Goal: Navigation & Orientation: Find specific page/section

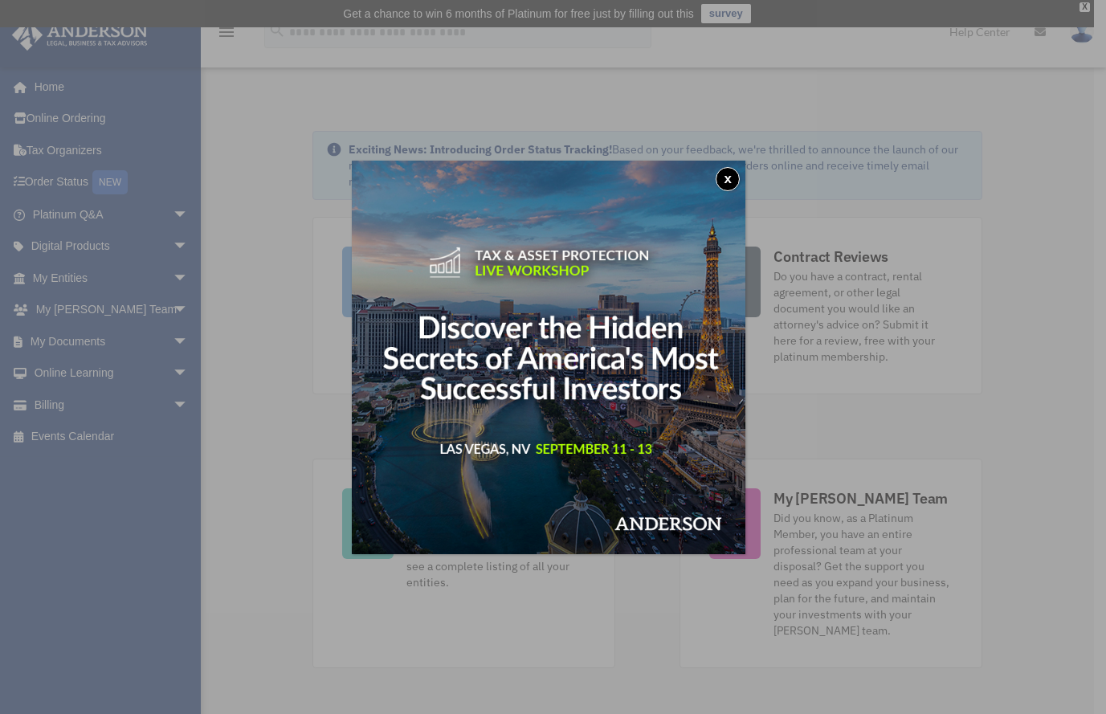
click at [737, 176] on button "x" at bounding box center [728, 179] width 24 height 24
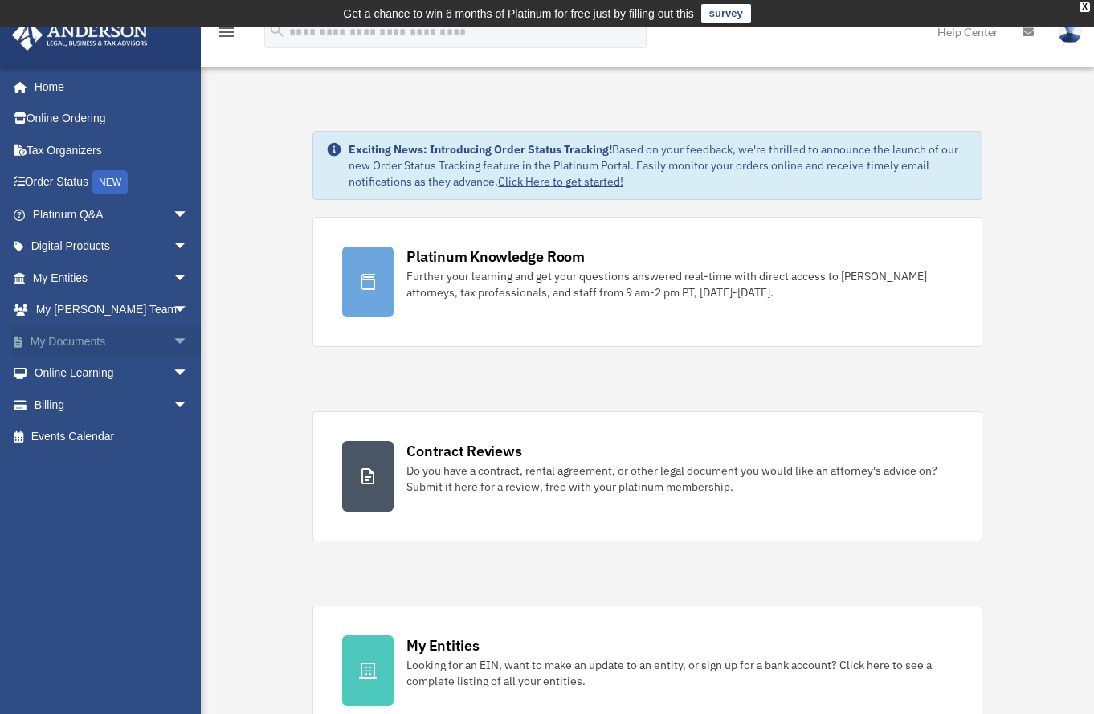
click at [104, 345] on link "My Documents arrow_drop_down" at bounding box center [112, 341] width 202 height 32
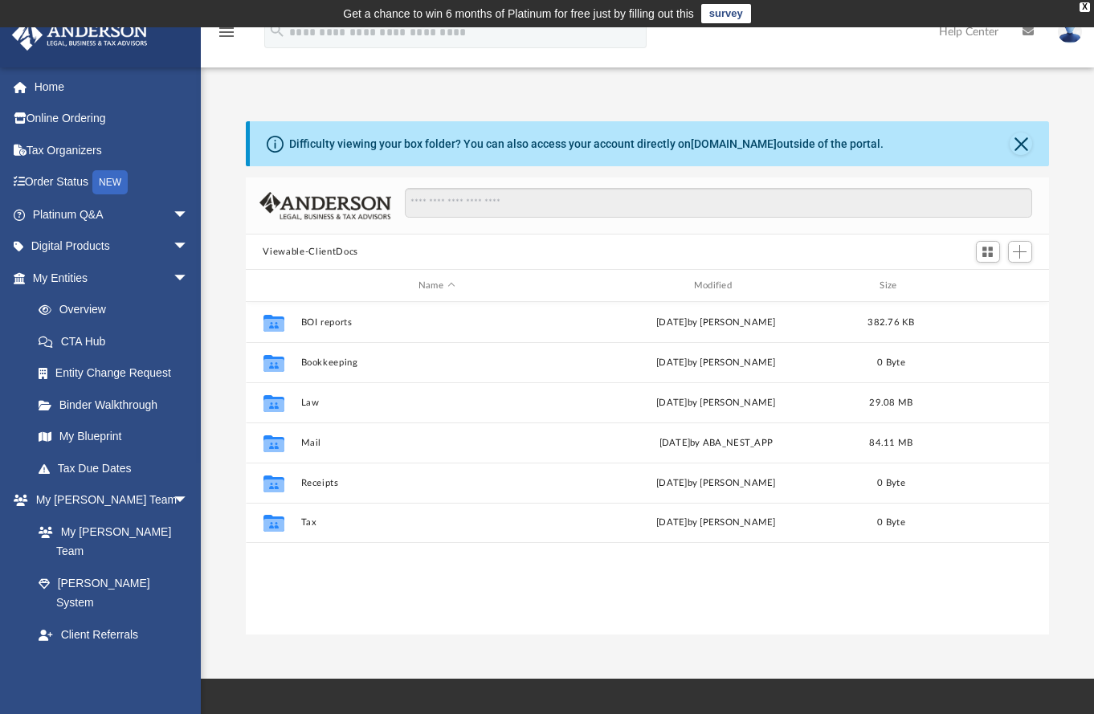
scroll to position [13, 13]
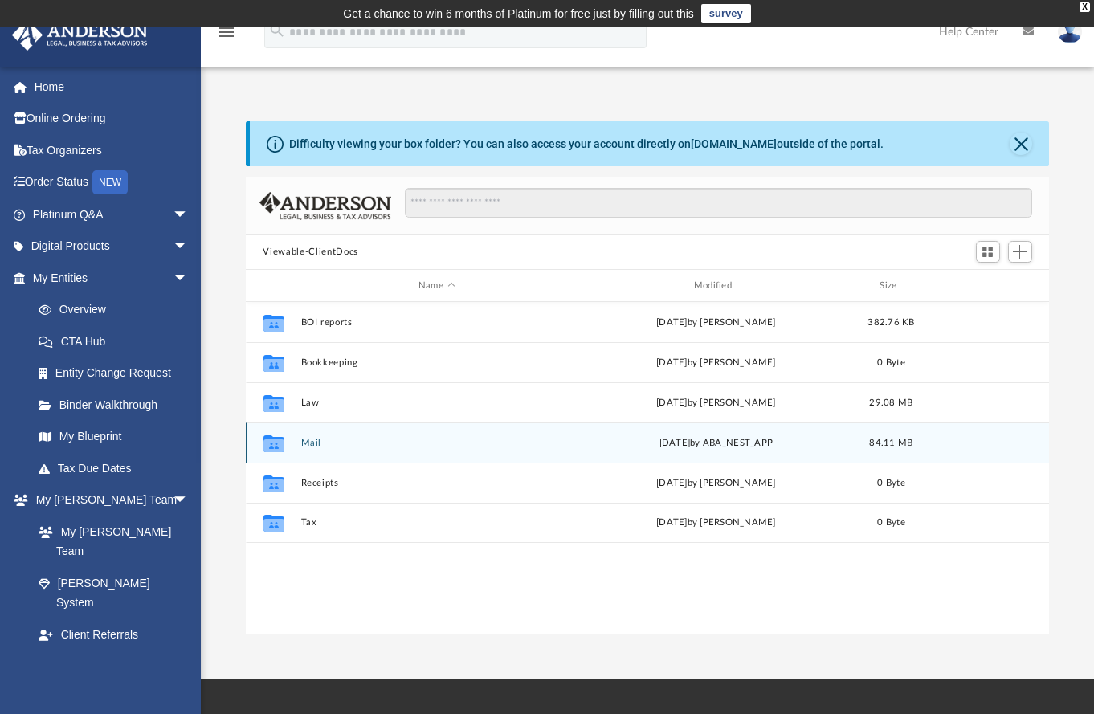
click at [313, 444] on button "Mail" at bounding box center [436, 443] width 272 height 10
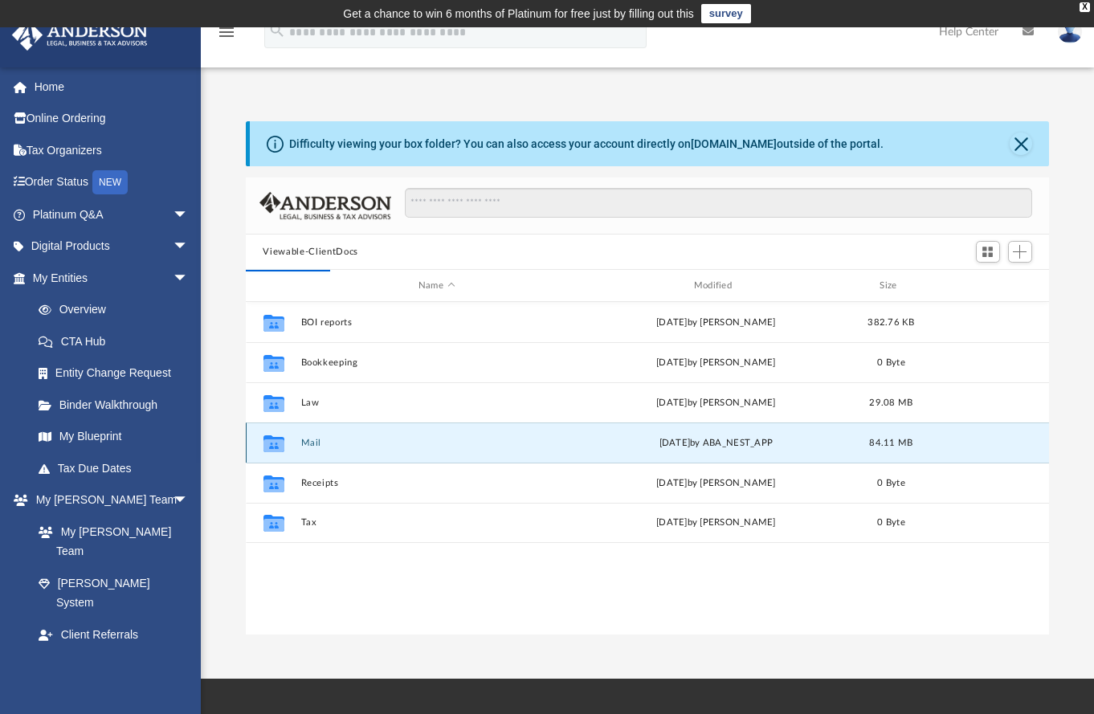
click at [313, 444] on button "Mail" at bounding box center [436, 443] width 272 height 10
click at [1017, 145] on button "Close" at bounding box center [1021, 144] width 22 height 22
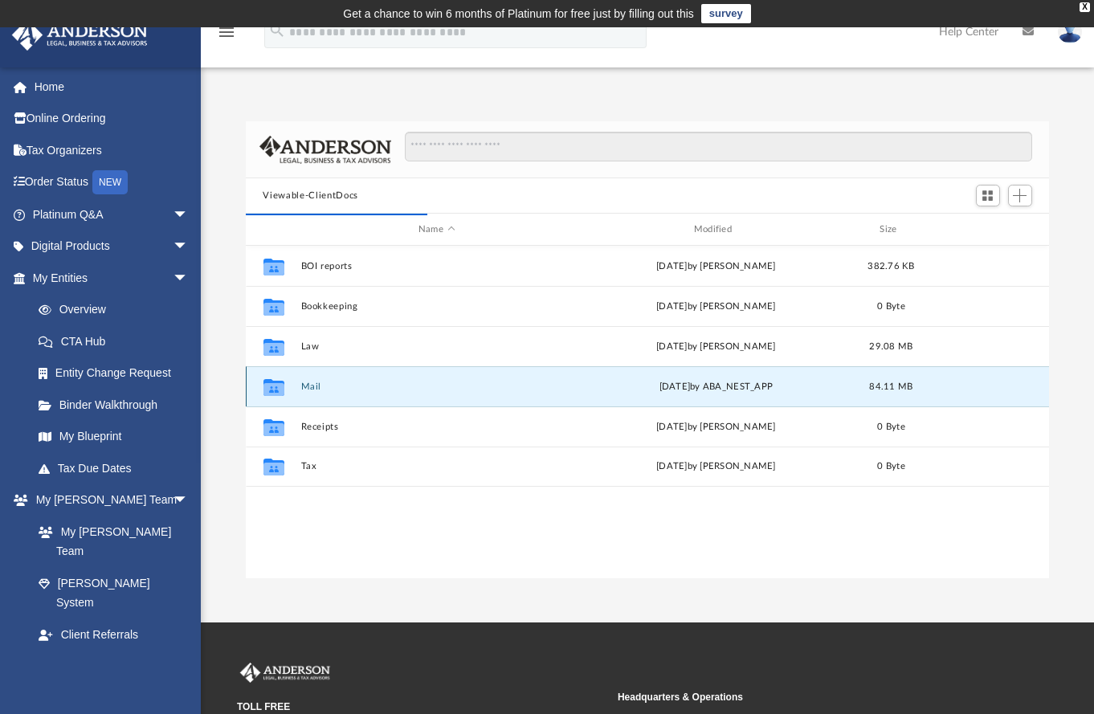
click at [270, 387] on icon "grid" at bounding box center [273, 386] width 21 height 17
click at [316, 388] on button "Mail" at bounding box center [436, 387] width 272 height 10
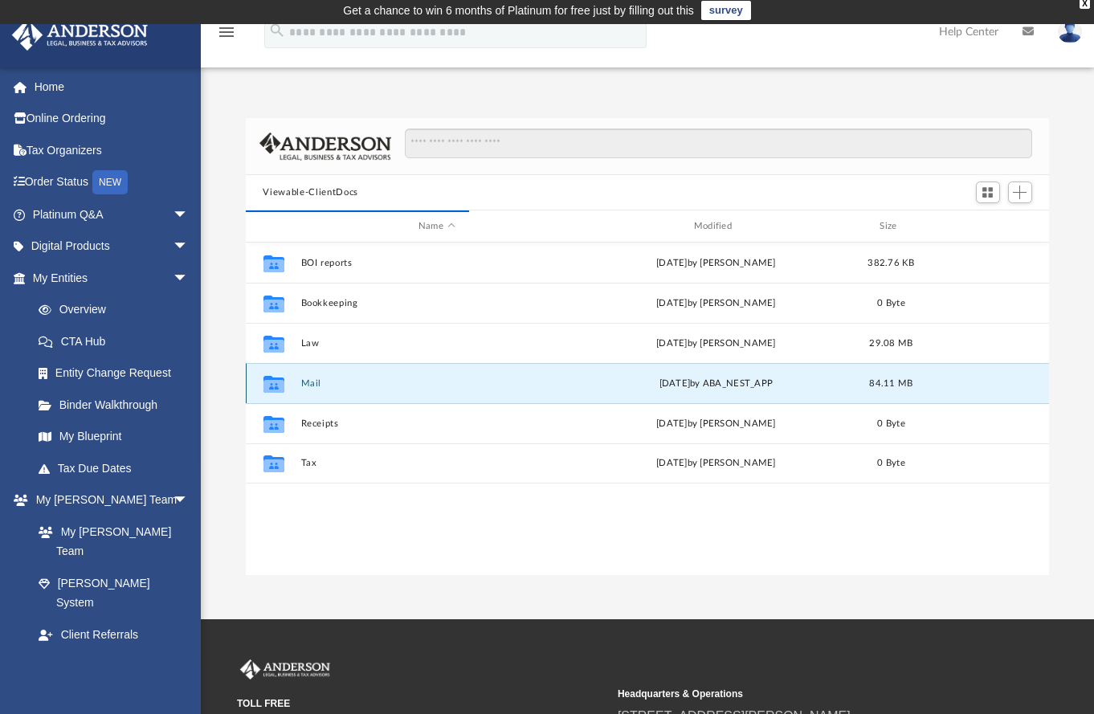
scroll to position [0, 0]
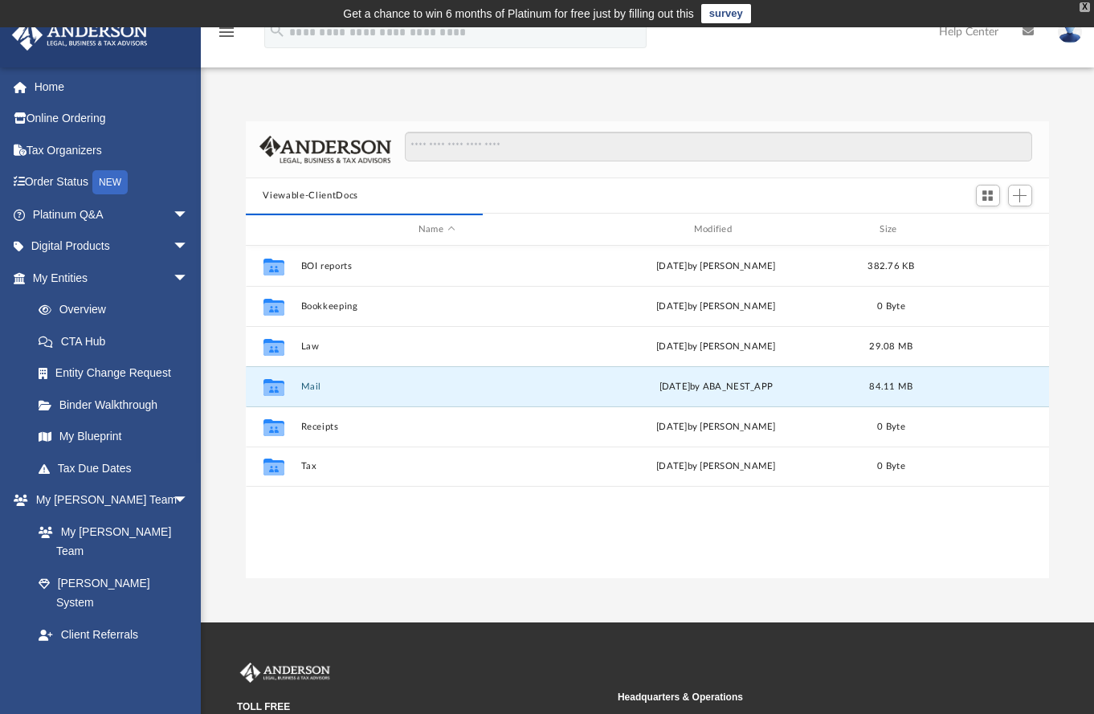
click at [1083, 7] on div "X" at bounding box center [1085, 7] width 10 height 10
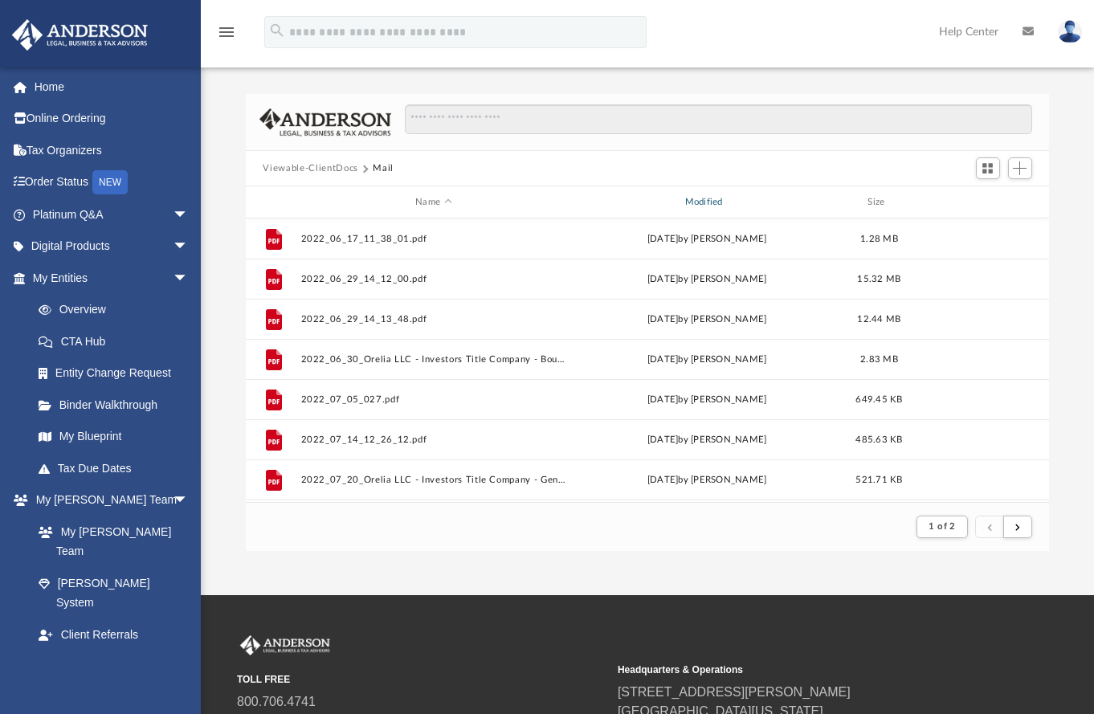
click at [710, 202] on div "Modified" at bounding box center [707, 202] width 267 height 14
click at [1023, 522] on button "submit" at bounding box center [1017, 527] width 29 height 23
click at [1021, 525] on button "submit" at bounding box center [1017, 527] width 29 height 23
click at [1020, 527] on button "submit" at bounding box center [1017, 527] width 29 height 23
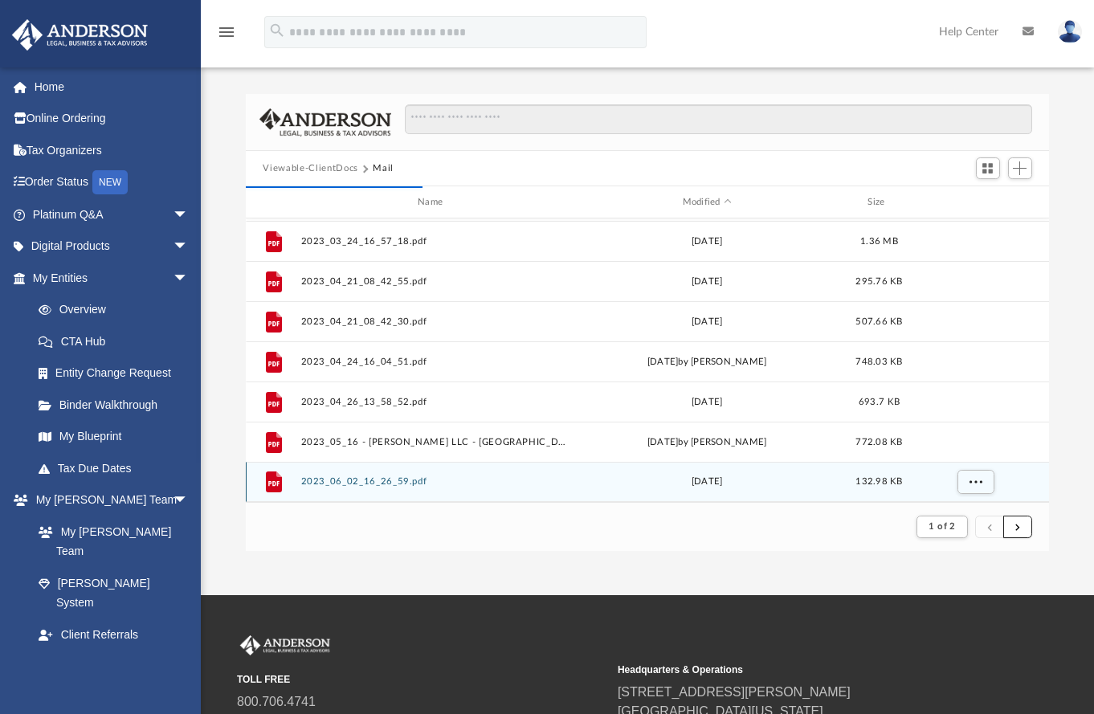
scroll to position [168, 0]
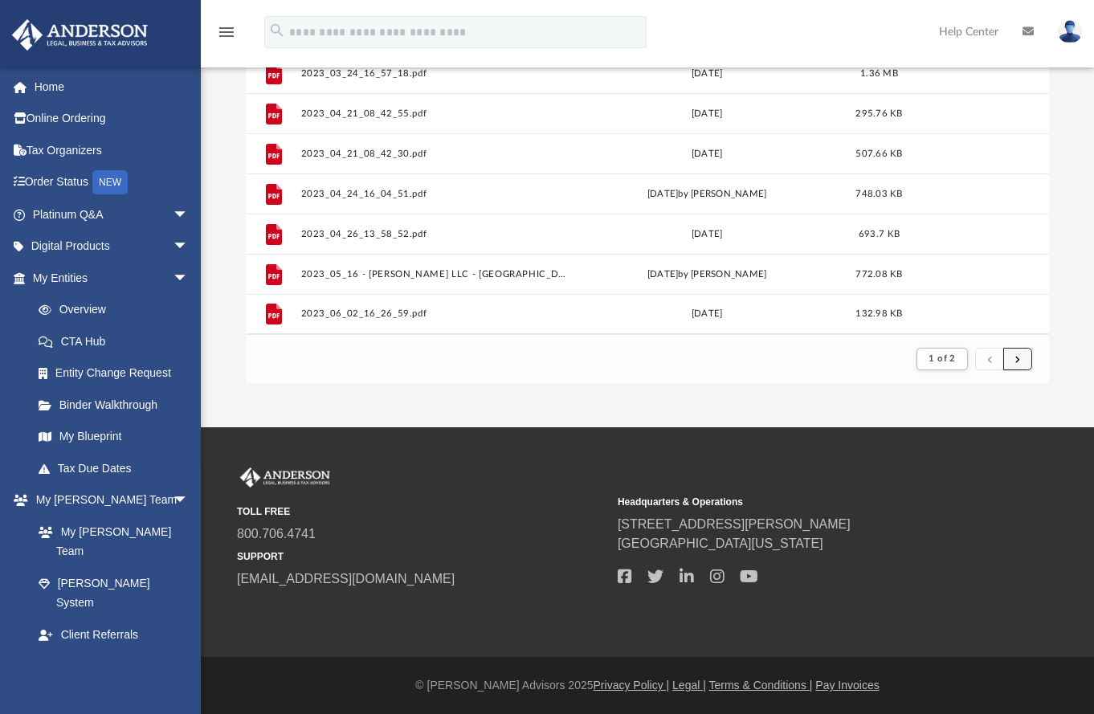
click at [1023, 359] on button "submit" at bounding box center [1017, 359] width 29 height 23
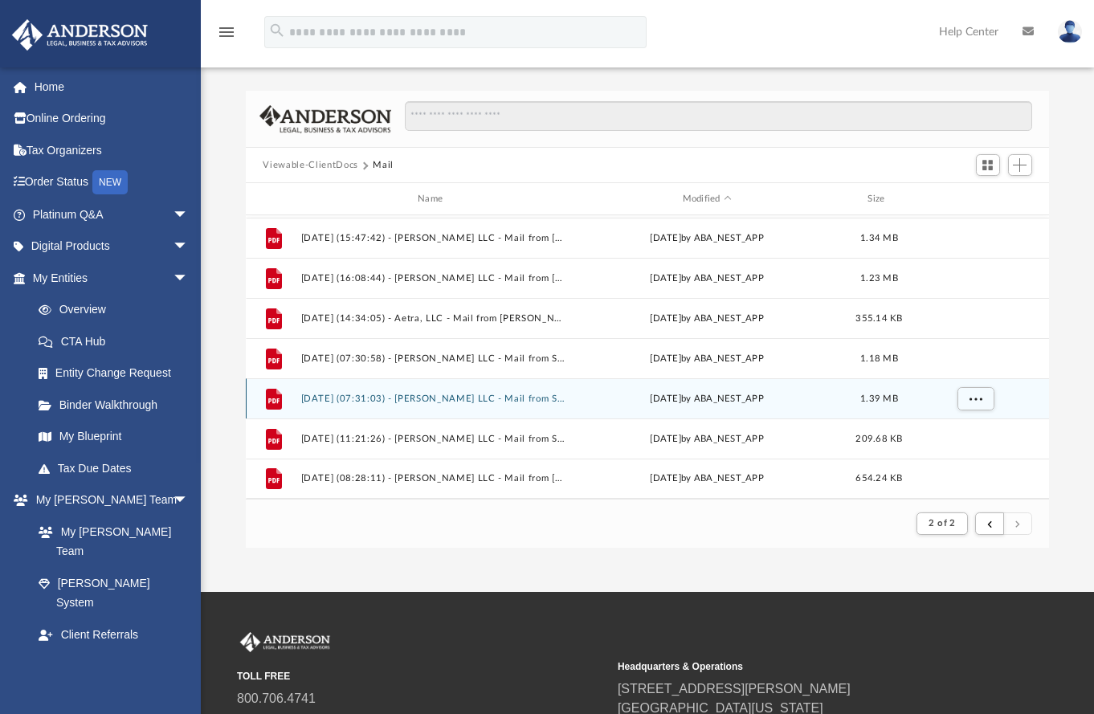
scroll to position [41, 0]
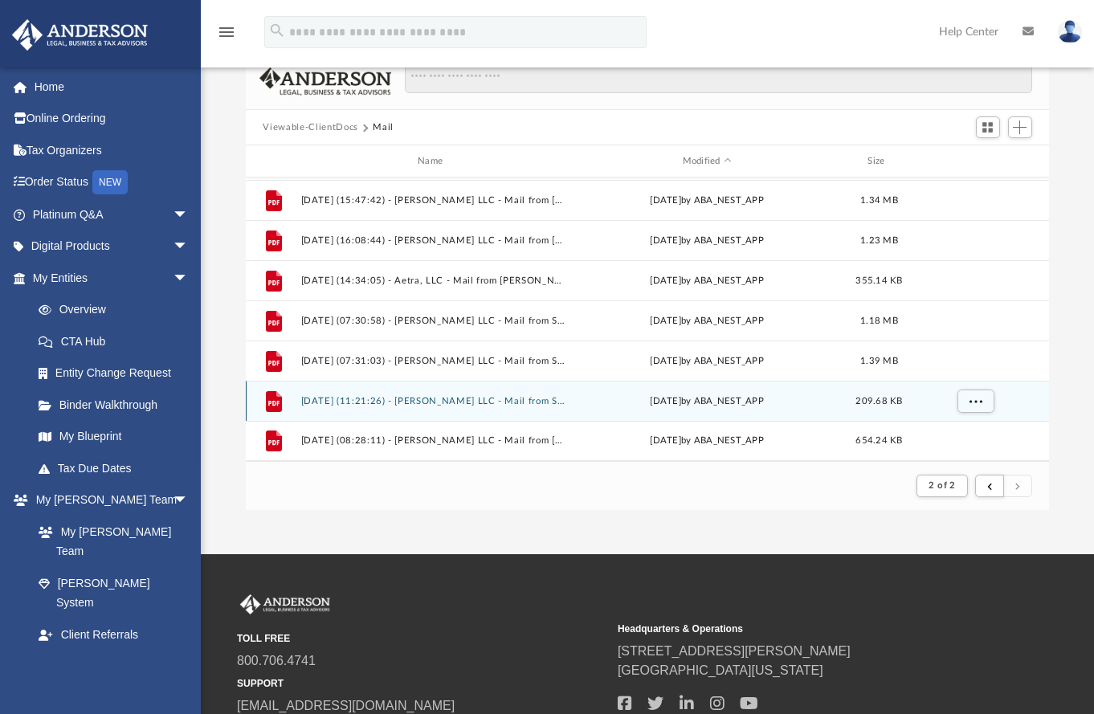
click at [476, 404] on button "[DATE] (11:21:26) - [PERSON_NAME] LLC - Mail from Shelter Catastrophe Team.pdf" at bounding box center [433, 401] width 266 height 10
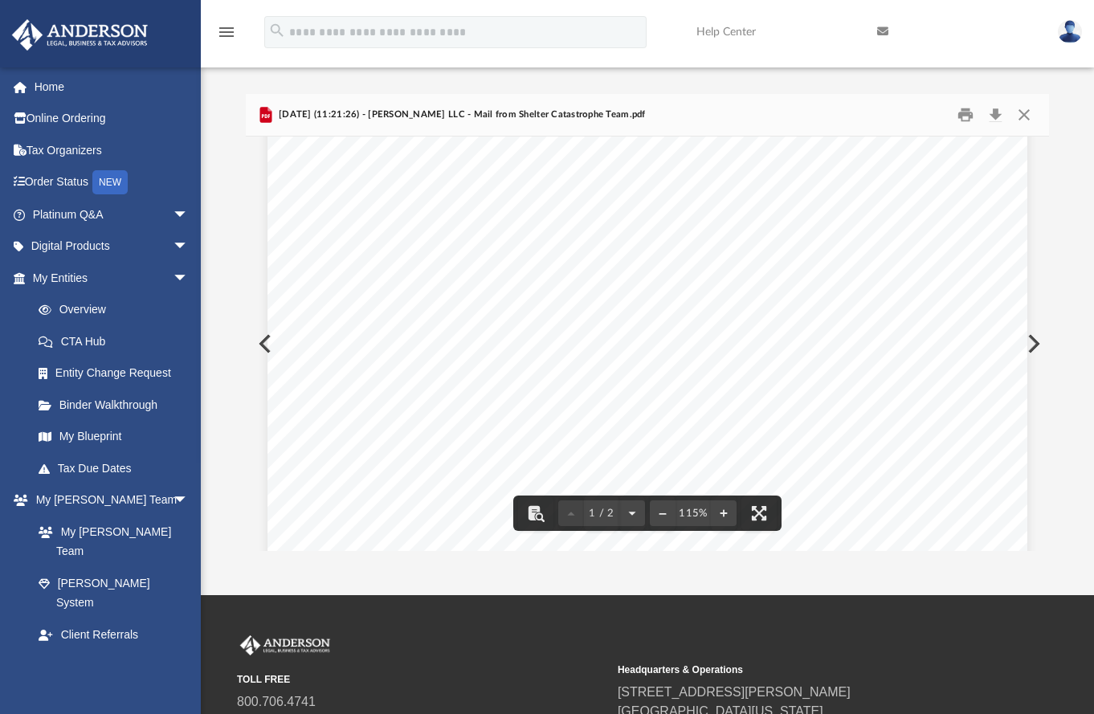
scroll to position [0, 0]
click at [268, 343] on div "Page 1" at bounding box center [648, 634] width 760 height 971
click at [268, 341] on div "Page 1" at bounding box center [648, 634] width 760 height 971
click at [1028, 110] on button "Close" at bounding box center [1024, 115] width 29 height 25
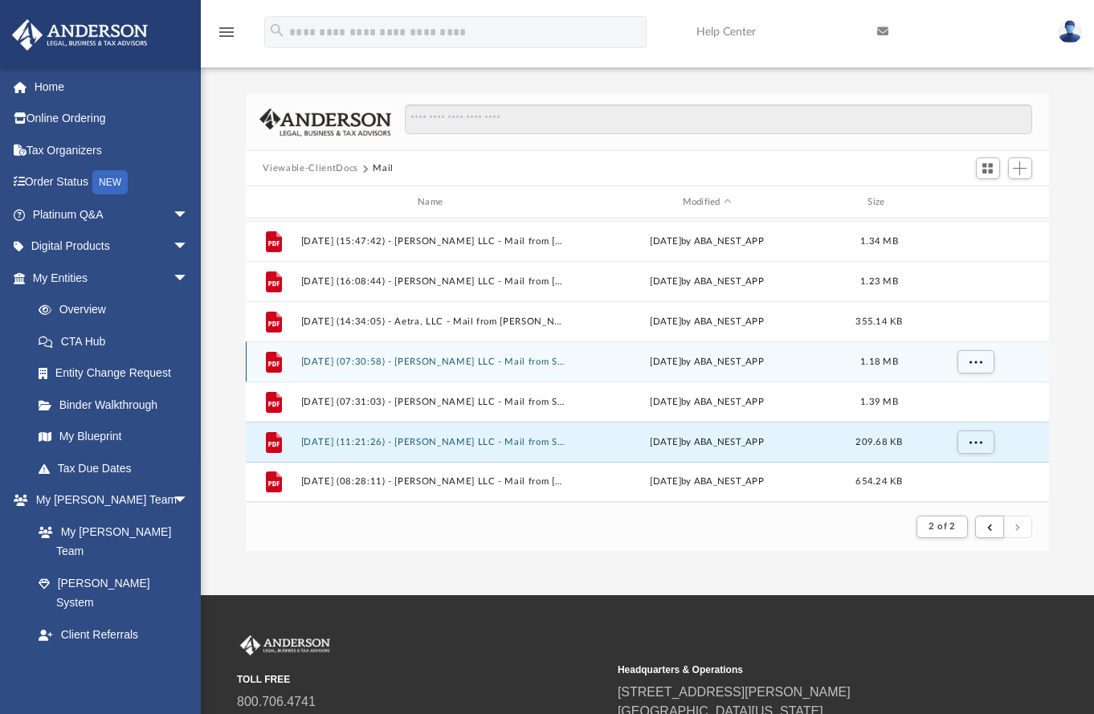
click at [393, 363] on button "[DATE] (07:30:58) - [PERSON_NAME] LLC - Mail from Shelter Mutual Insurance Comp…" at bounding box center [433, 362] width 266 height 10
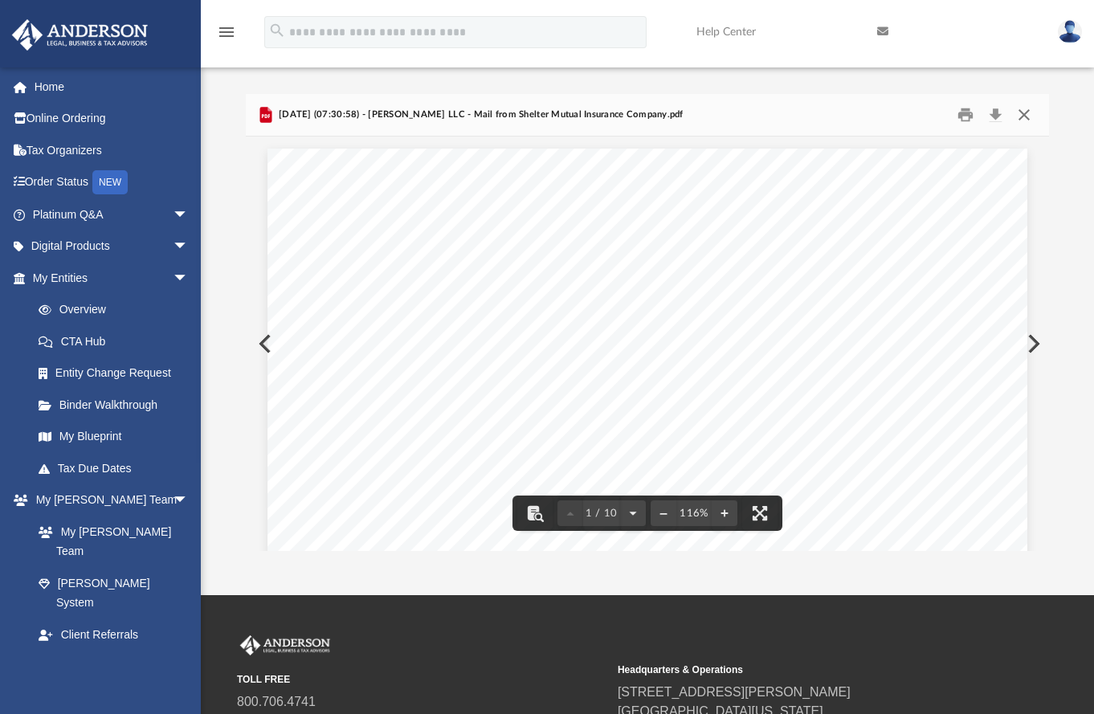
click at [1032, 114] on button "Close" at bounding box center [1024, 115] width 29 height 25
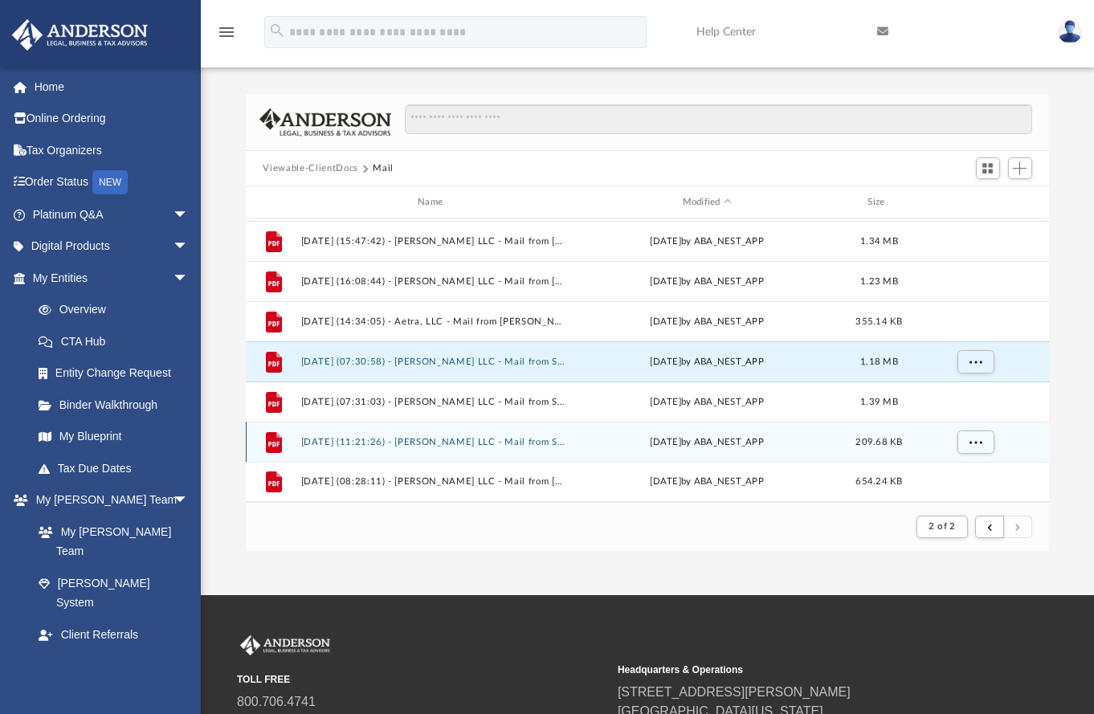
click at [390, 446] on button "[DATE] (11:21:26) - [PERSON_NAME] LLC - Mail from Shelter Catastrophe Team.pdf" at bounding box center [433, 442] width 266 height 10
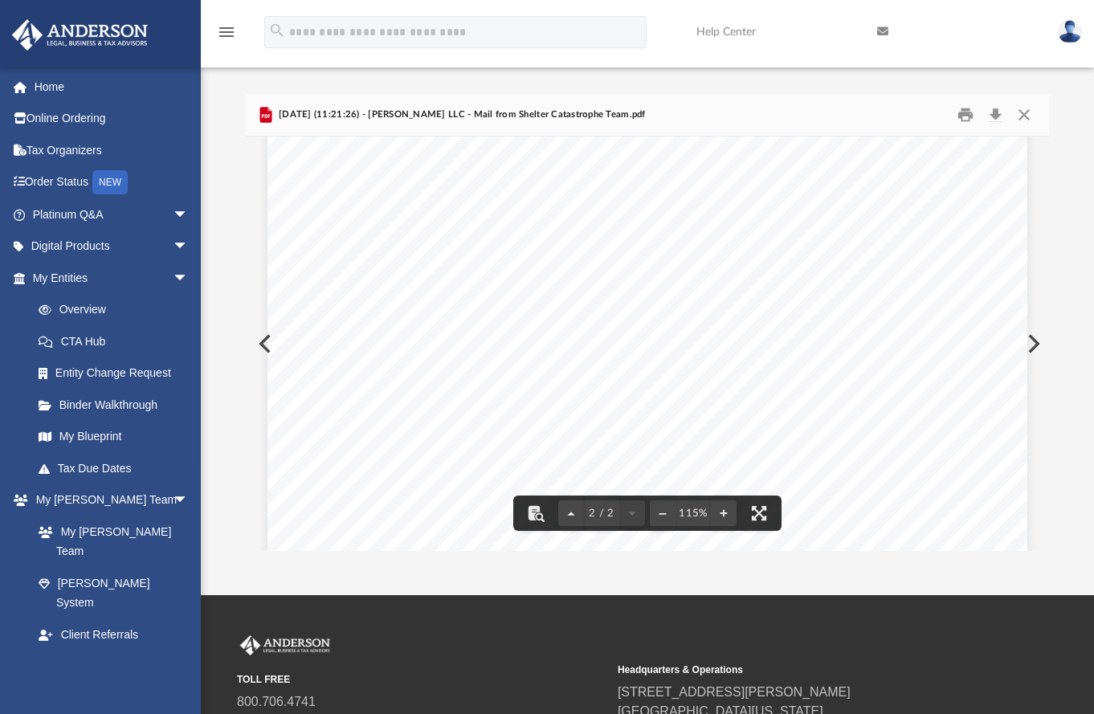
scroll to position [1235, 0]
click at [1028, 112] on button "Close" at bounding box center [1024, 115] width 29 height 25
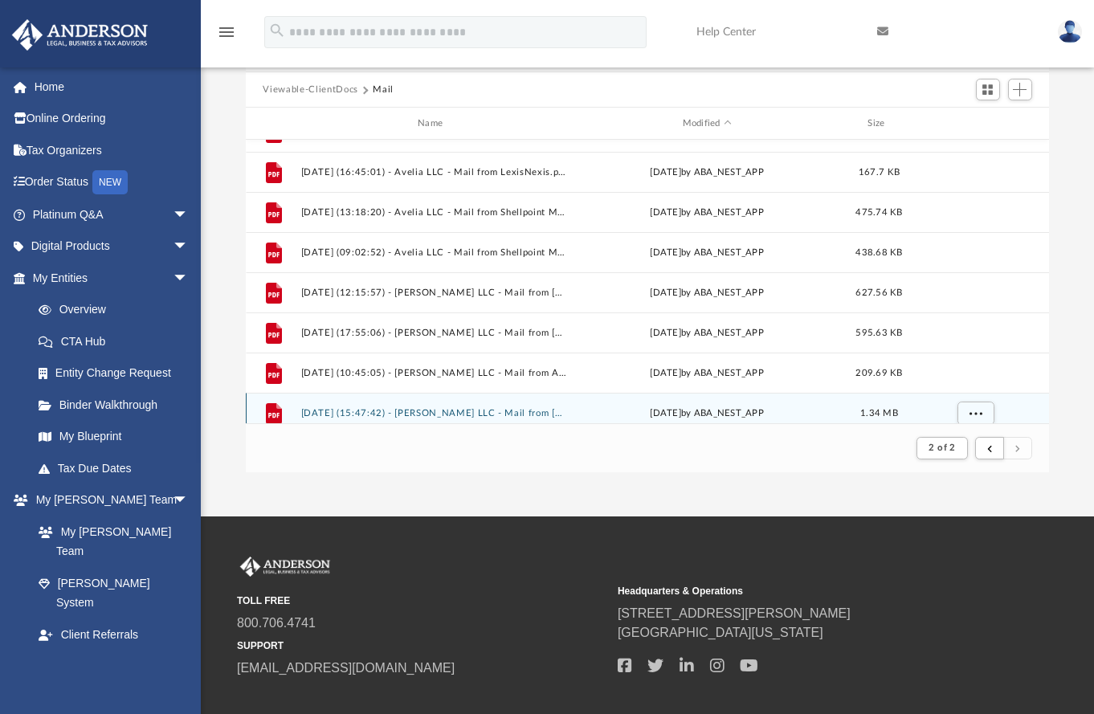
scroll to position [756, 0]
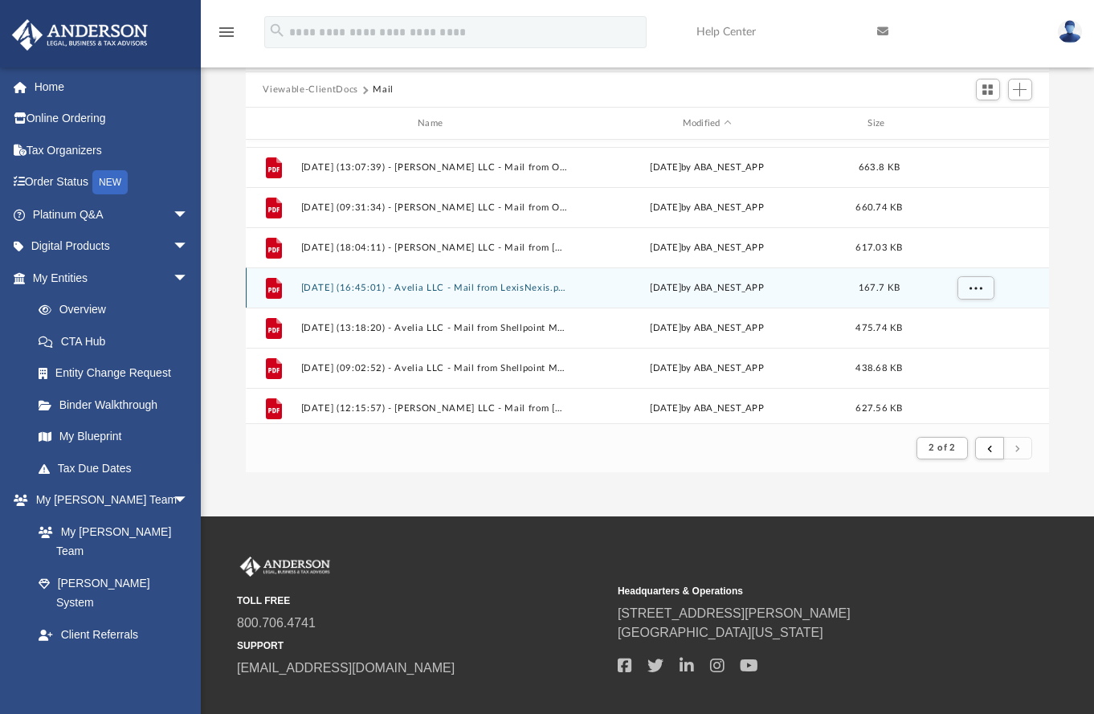
click at [499, 288] on button "[DATE] (16:45:01) - Avelia LLC - Mail from LexisNexis.pdf" at bounding box center [433, 288] width 266 height 10
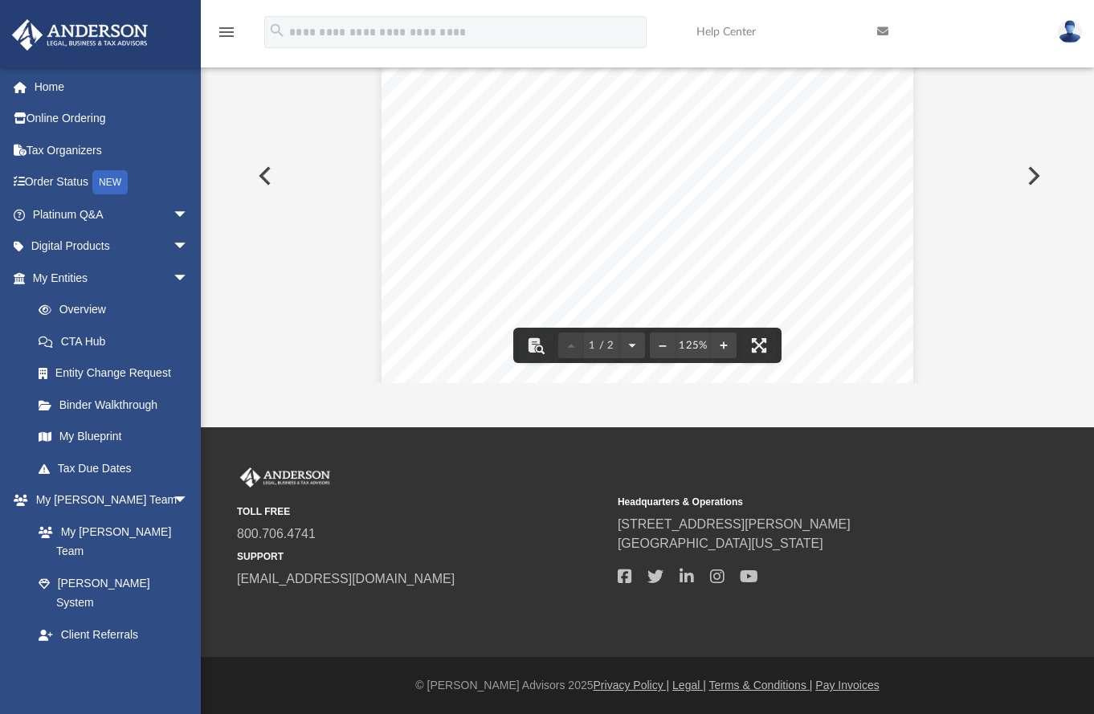
scroll to position [0, 0]
